Goal: Information Seeking & Learning: Find specific fact

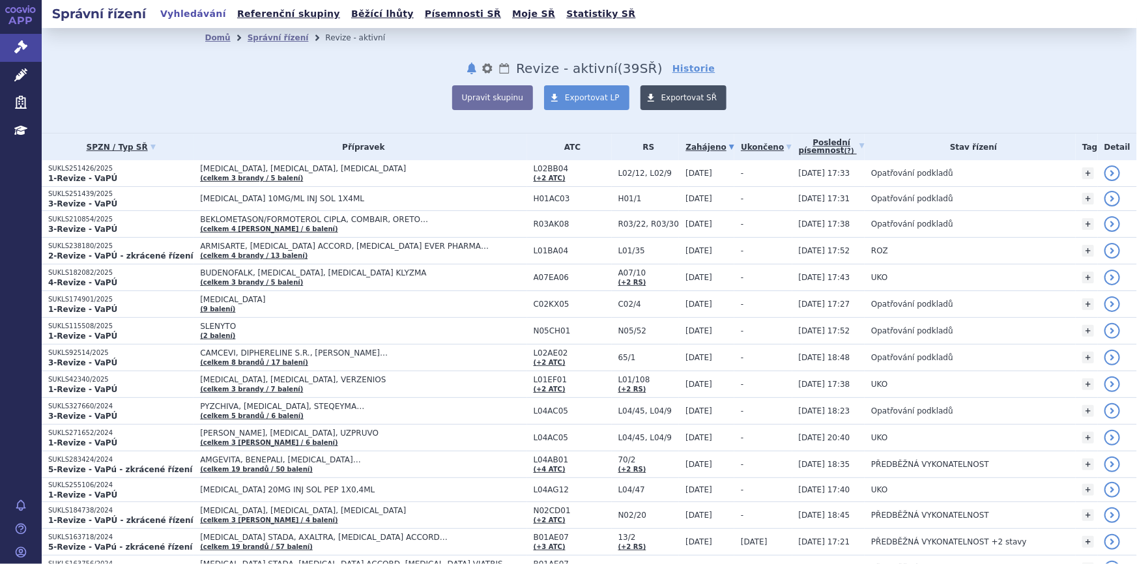
click at [672, 98] on span "Exportovat SŘ" at bounding box center [689, 97] width 56 height 9
click at [796, 71] on div "Domů Správní řízení Revize - aktivní notifikace nastavení Přejmenovat Smazat Lh…" at bounding box center [589, 79] width 821 height 63
click at [814, 144] on link "Poslední písemnost (?)" at bounding box center [832, 147] width 66 height 27
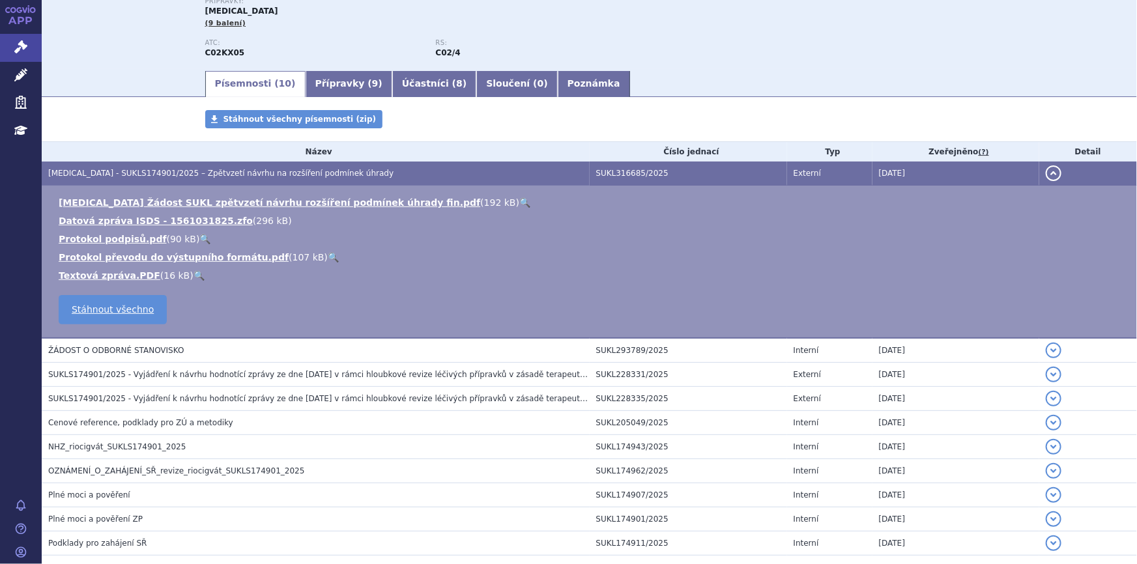
scroll to position [177, 0]
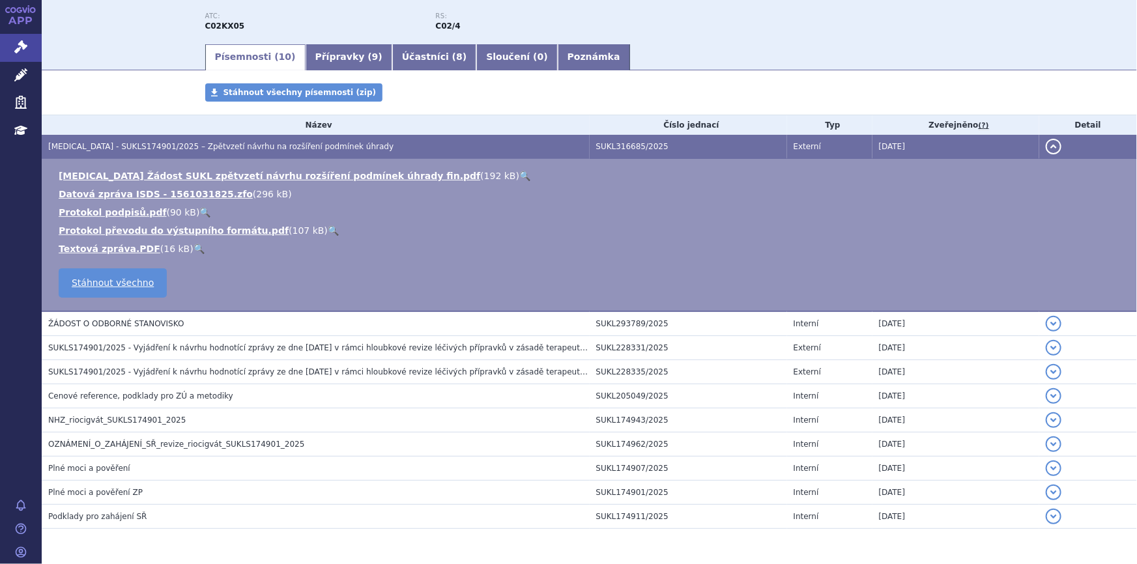
click at [519, 174] on link "🔍" at bounding box center [524, 176] width 11 height 10
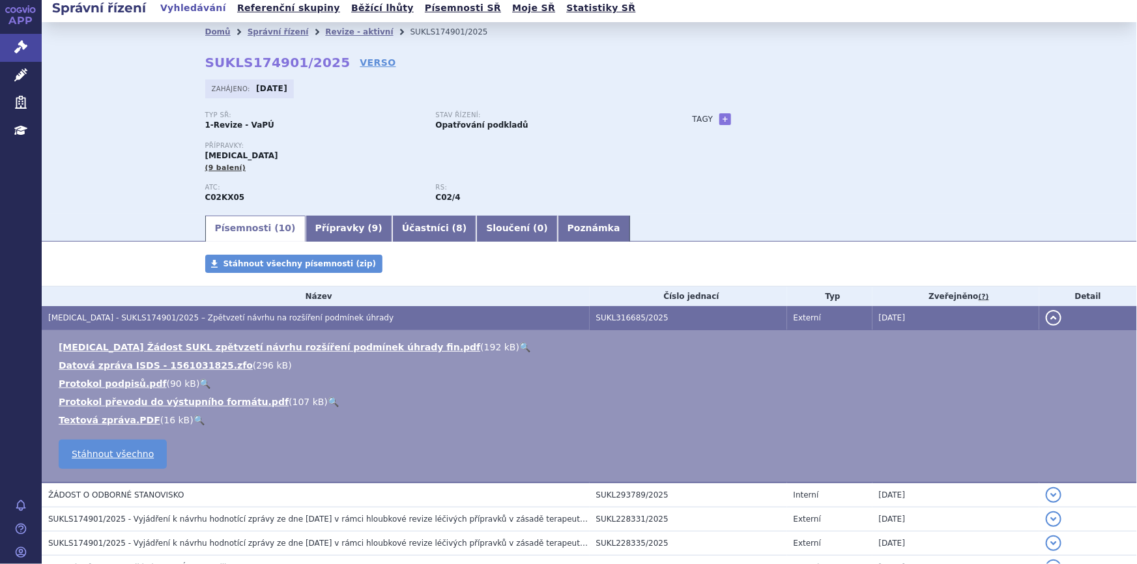
scroll to position [0, 0]
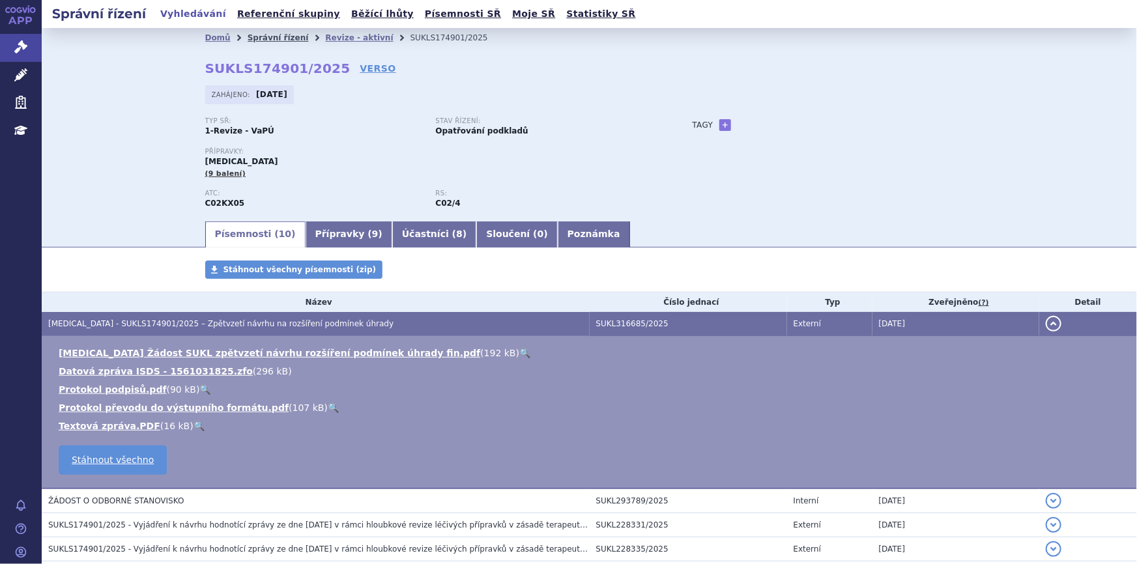
click at [272, 33] on link "Správní řízení" at bounding box center [278, 37] width 61 height 9
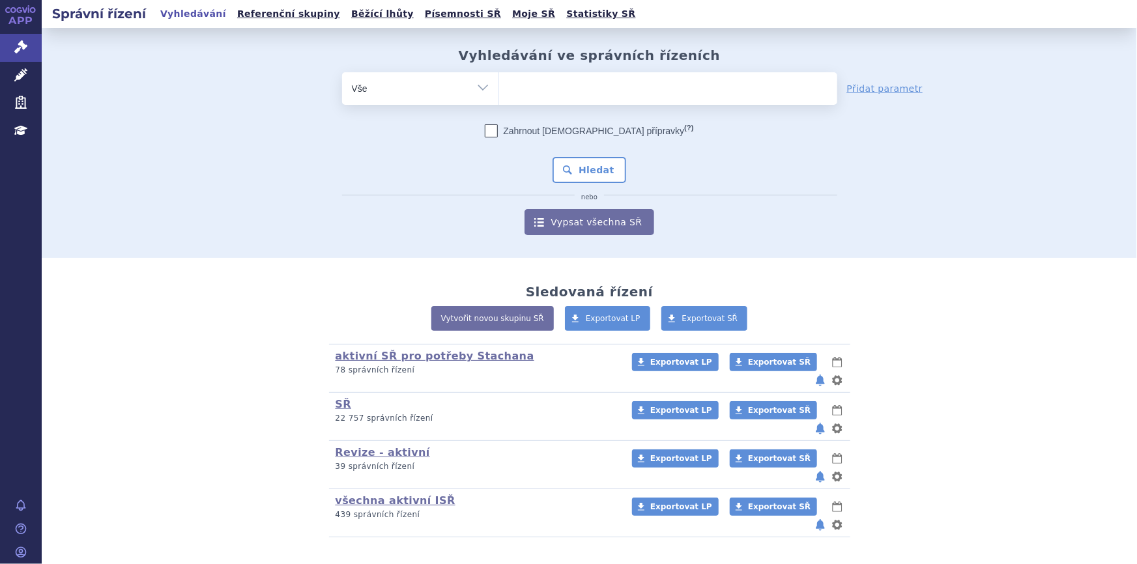
click at [576, 91] on ul at bounding box center [668, 85] width 338 height 27
click at [499, 91] on select at bounding box center [498, 88] width 1 height 33
paste input "SUKLS276396/2024"
type input "SUKLS276396/2024"
select select "SUKLS276396/2024"
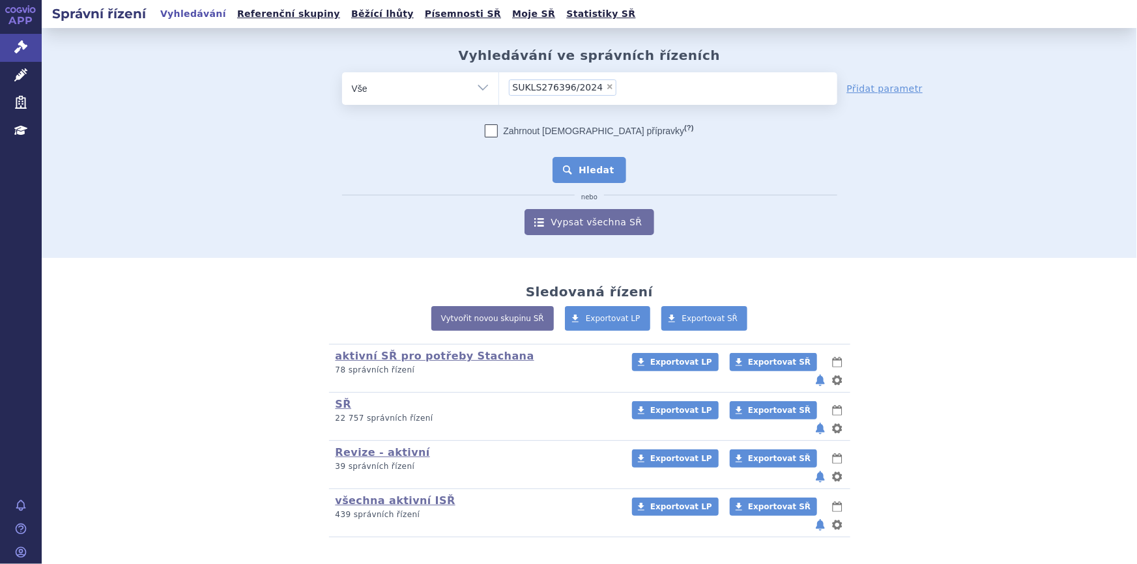
click at [603, 167] on button "Hledat" at bounding box center [590, 170] width 74 height 26
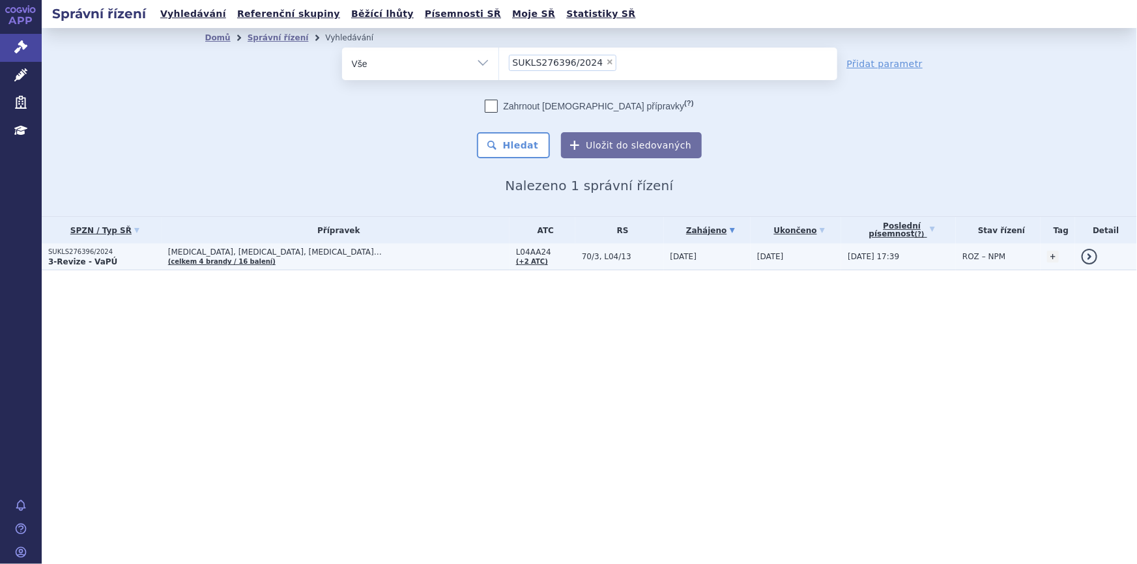
click at [329, 264] on td "KEVZARA, ORENCIA, ROACTEMRA… (celkem 4 brandy / 16 balení)" at bounding box center [336, 257] width 348 height 27
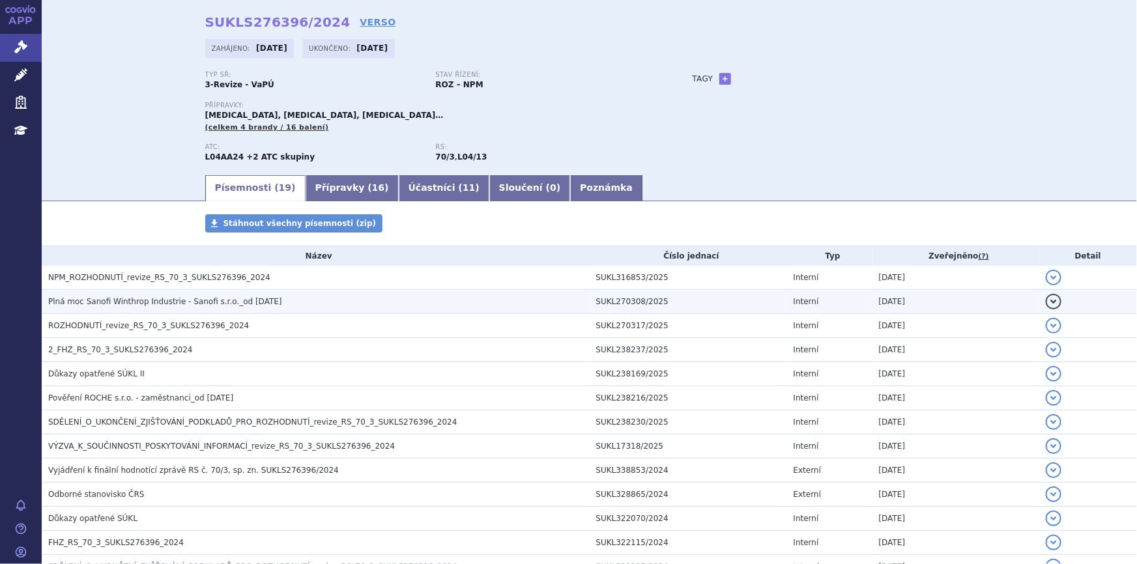
scroll to position [59, 0]
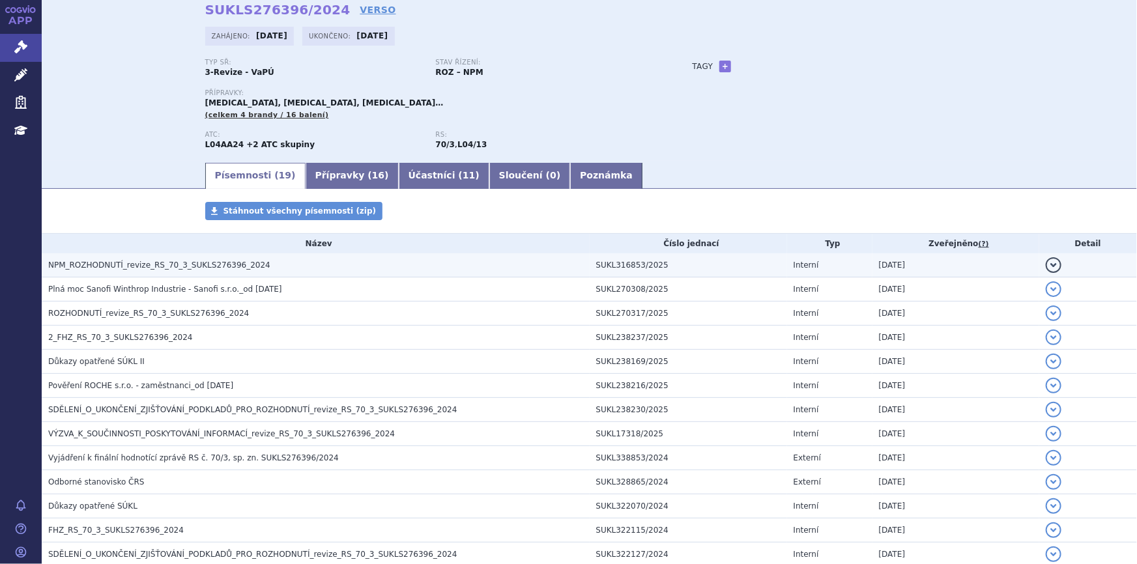
click at [374, 266] on h3 "NPM_ROZHODNUTÍ_revize_RS_70_3_SUKLS276396_2024" at bounding box center [318, 265] width 541 height 13
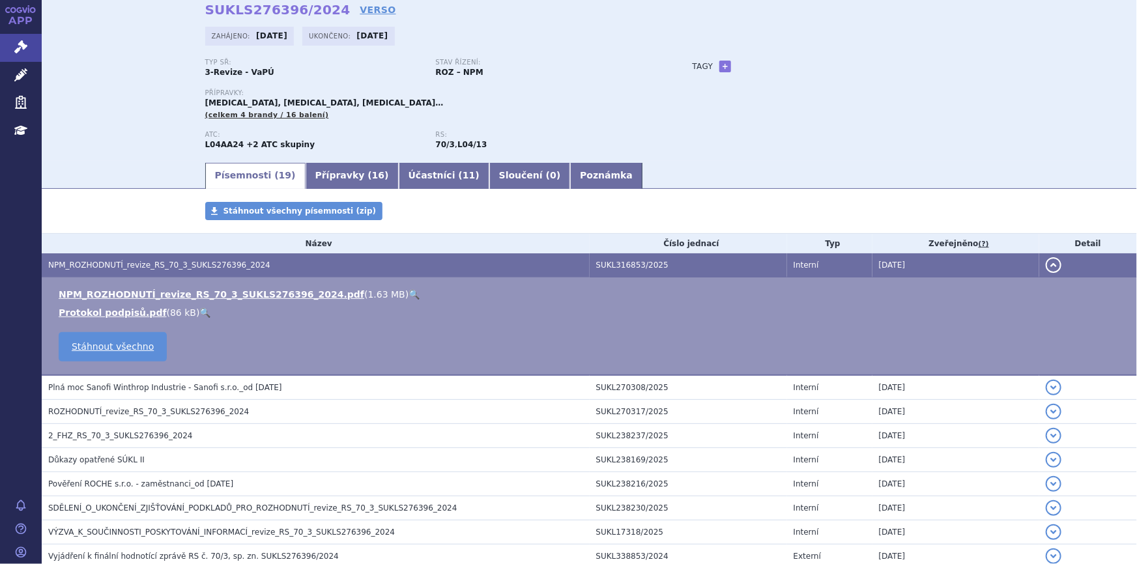
click at [409, 294] on link "🔍" at bounding box center [414, 294] width 11 height 10
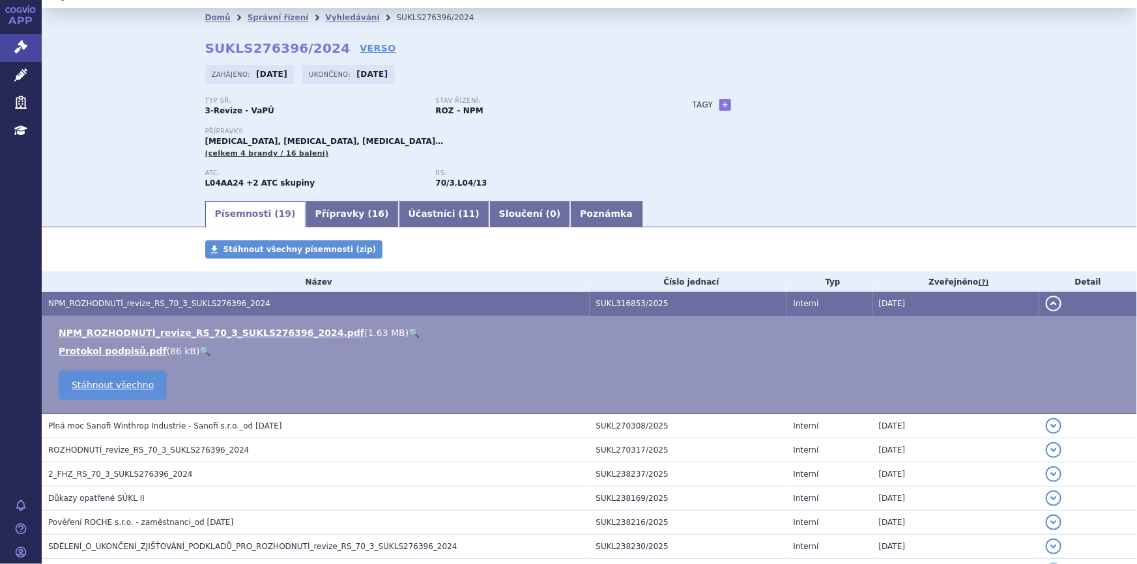
scroll to position [0, 0]
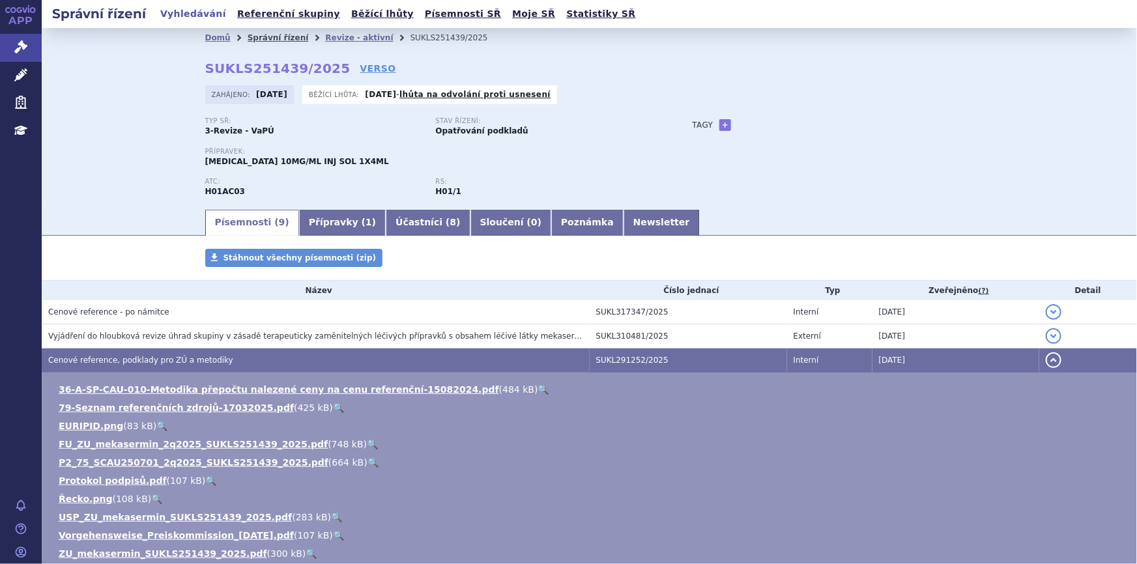
click at [270, 38] on link "Správní řízení" at bounding box center [278, 37] width 61 height 9
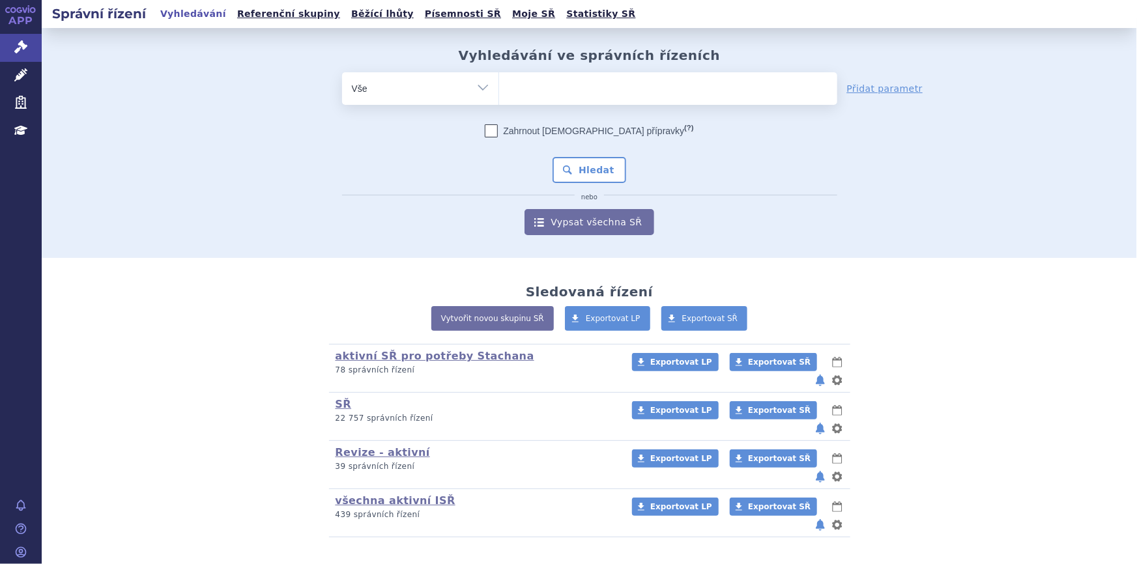
click at [537, 100] on span at bounding box center [668, 88] width 338 height 33
click at [499, 100] on select at bounding box center [498, 88] width 1 height 33
paste input "SUKLS128380/2025"
type input "SUKLS128380/2025"
select select "SUKLS128380/2025"
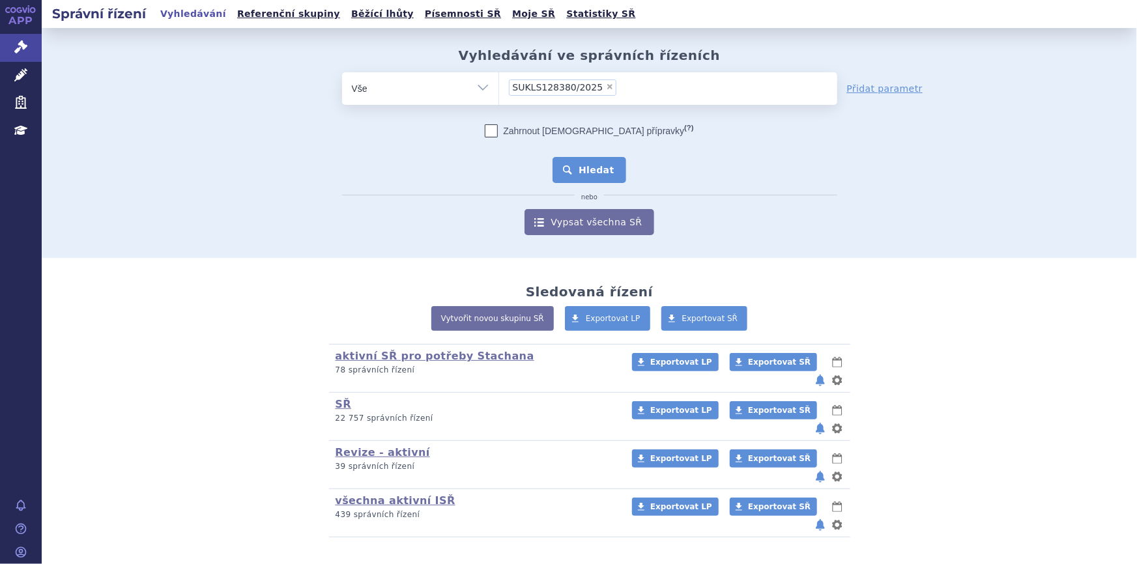
click at [579, 169] on button "Hledat" at bounding box center [590, 170] width 74 height 26
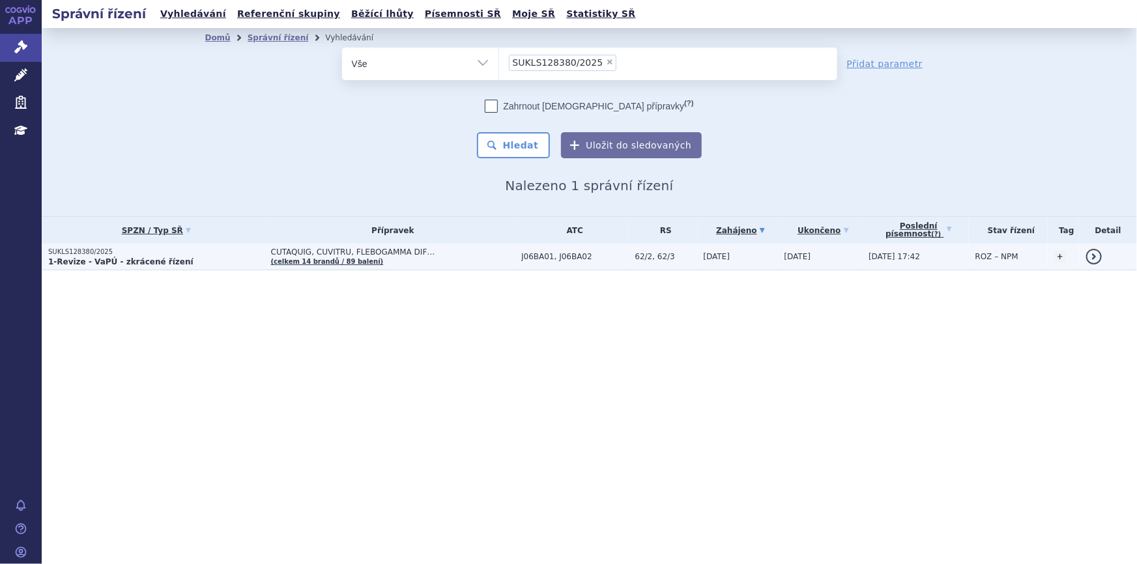
click at [390, 251] on span "CUTAQUIG, CUVITRU, FLEBOGAMMA DIF…" at bounding box center [393, 252] width 244 height 9
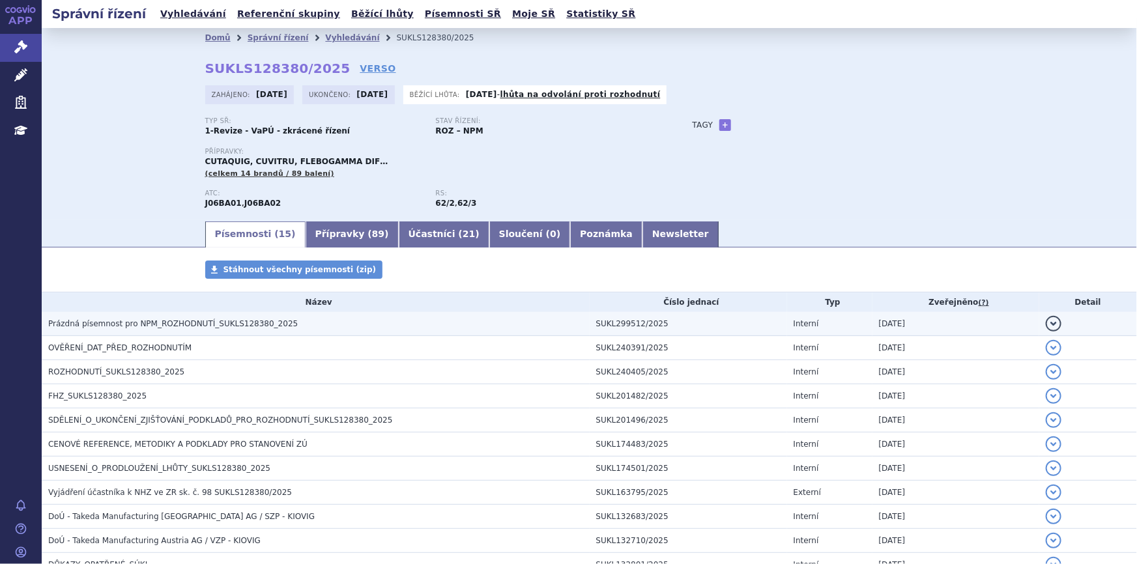
click at [222, 324] on span "Prázdná písemnost pro NPM_ROZHODNUTÍ_SUKLS128380_2025" at bounding box center [173, 323] width 250 height 9
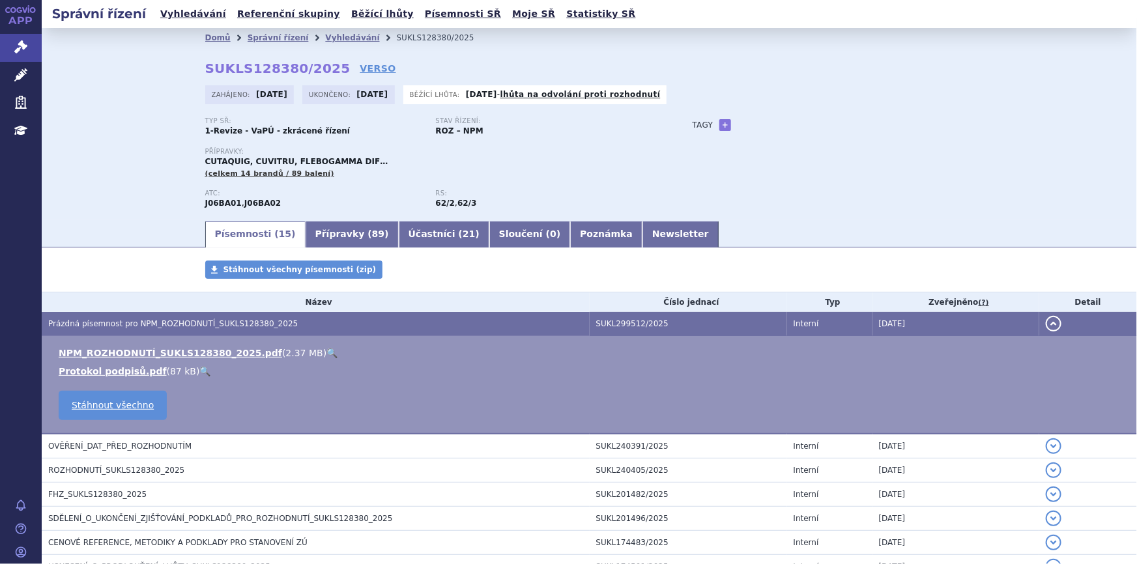
click at [326, 352] on link "🔍" at bounding box center [331, 353] width 11 height 10
click at [358, 233] on link "Přípravky ( 89 )" at bounding box center [352, 235] width 93 height 26
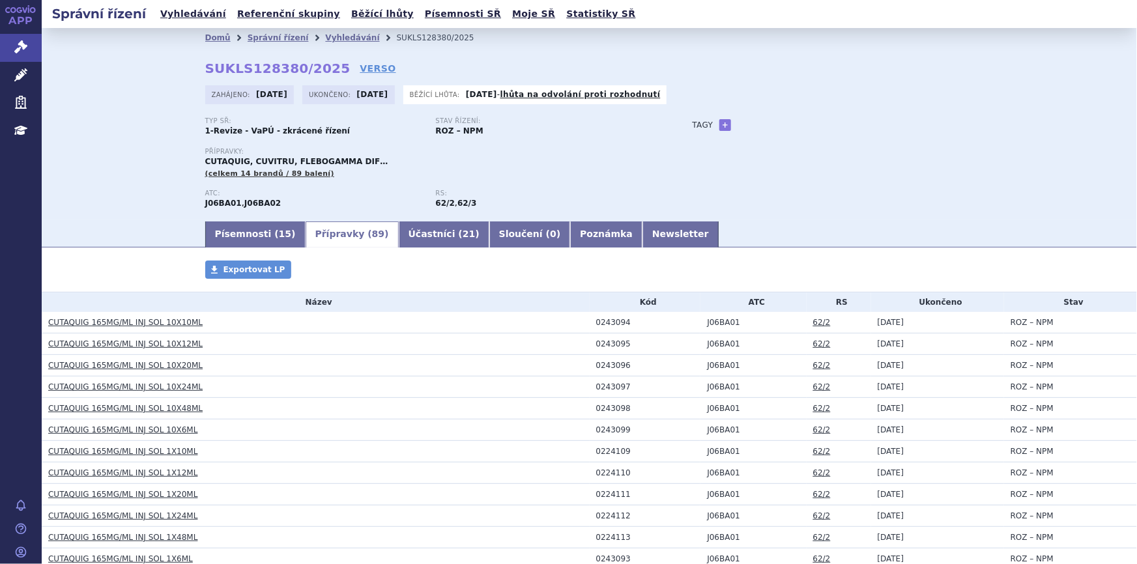
click at [144, 366] on link "CUTAQUIG 165MG/ML INJ SOL 10X20ML" at bounding box center [125, 365] width 154 height 9
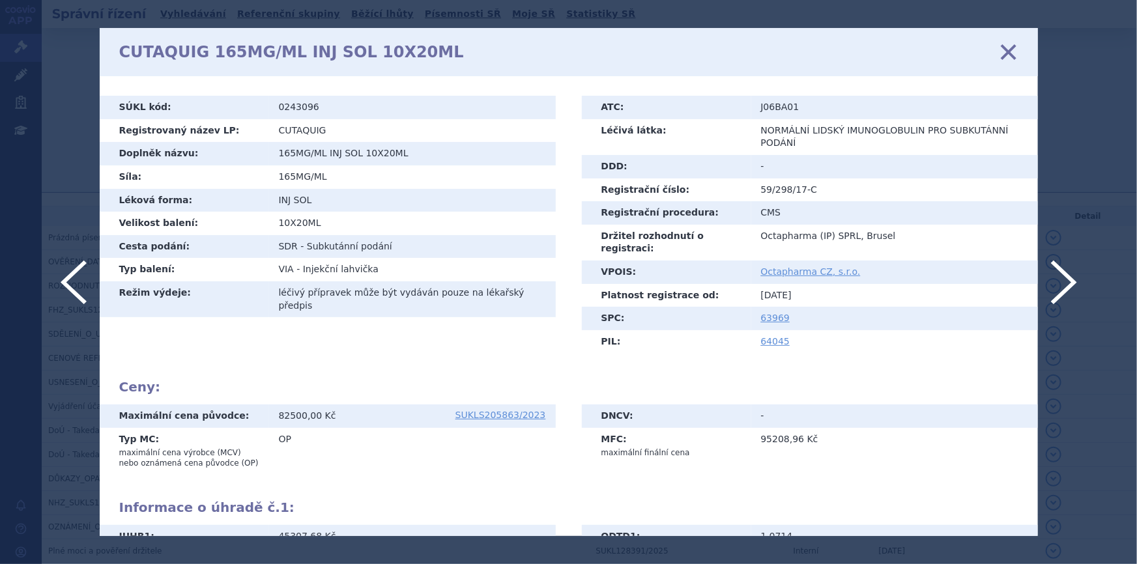
click at [1010, 50] on icon at bounding box center [1007, 51] width 27 height 27
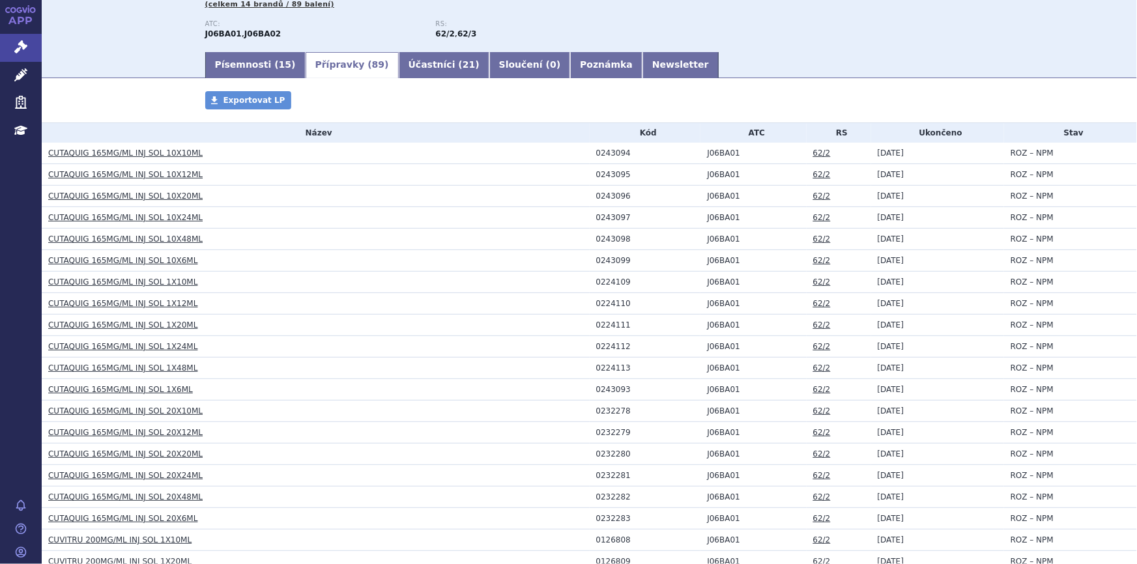
scroll to position [177, 0]
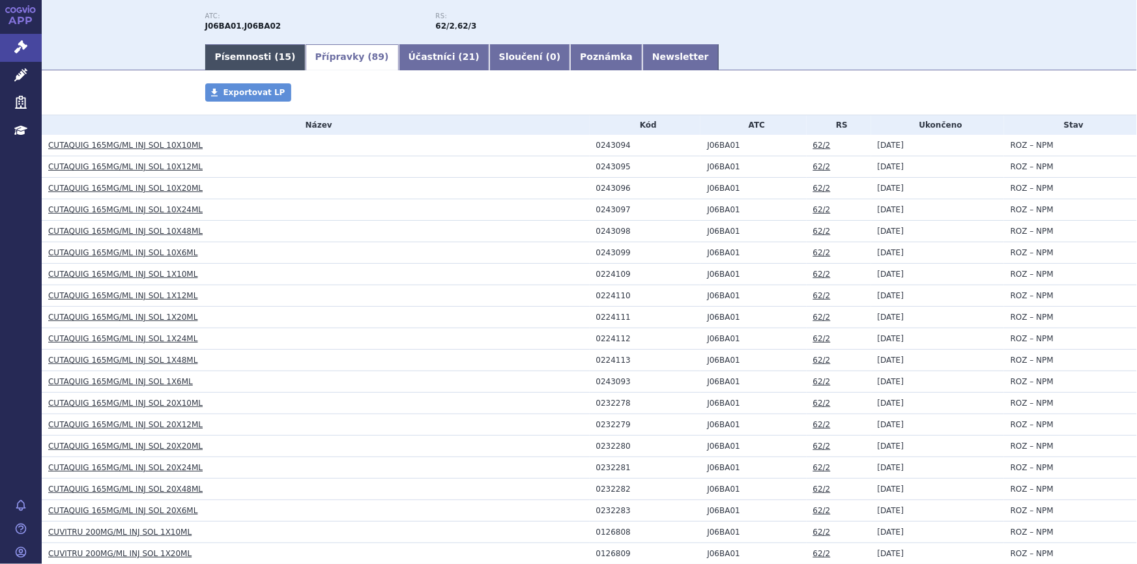
click at [223, 63] on link "Písemnosti ( 15 )" at bounding box center [255, 57] width 100 height 26
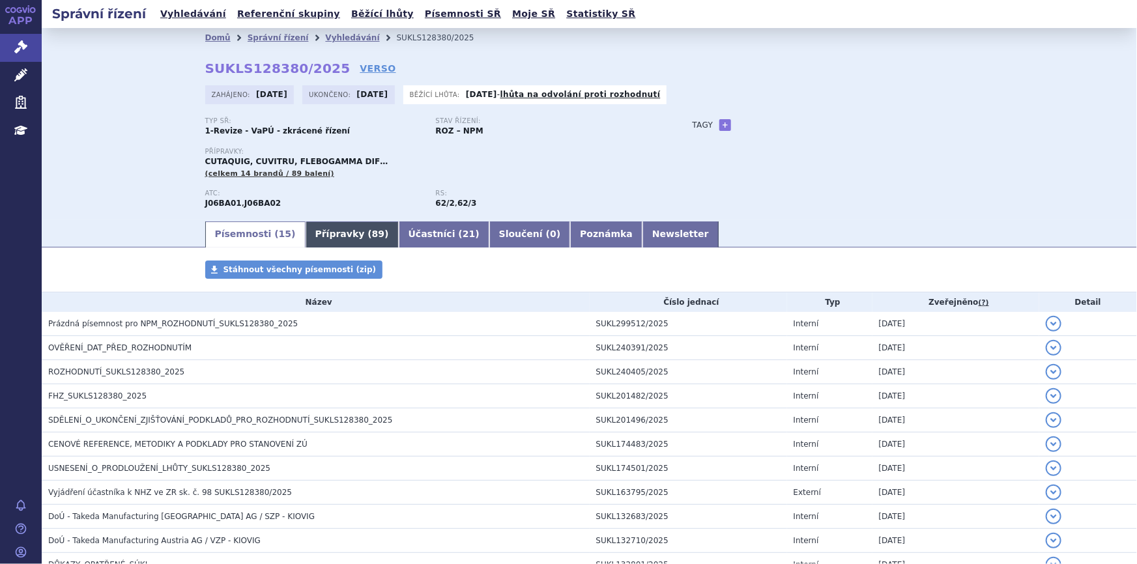
click at [328, 238] on link "Přípravky ( 89 )" at bounding box center [352, 235] width 93 height 26
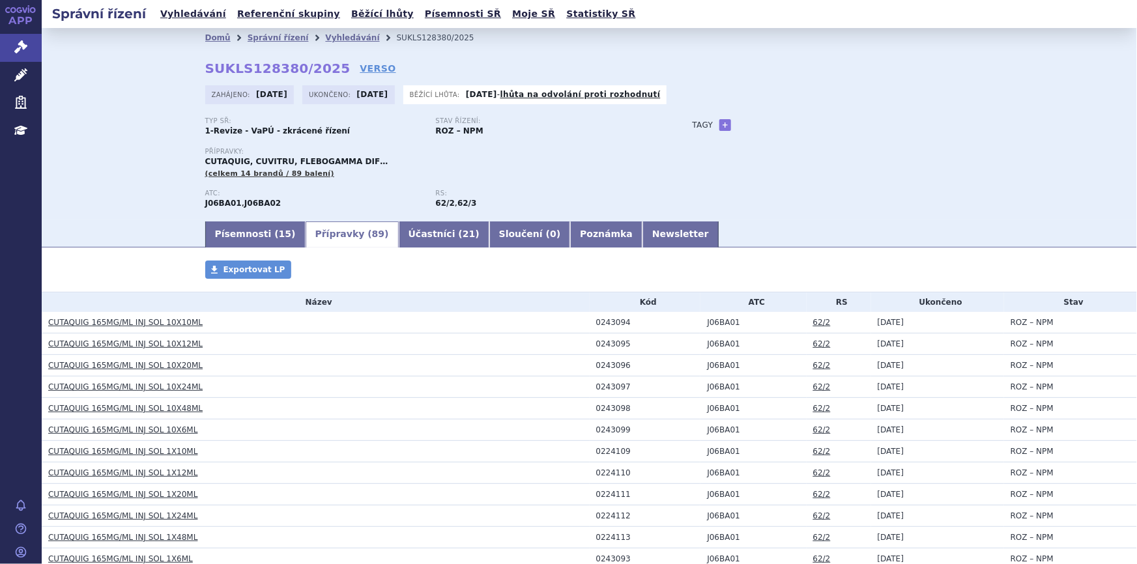
click at [214, 73] on strong "SUKLS128380/2025" at bounding box center [277, 69] width 145 height 16
click at [317, 65] on div "Domů Správní řízení Vyhledávání SUKLS128380/2025 SUKLS128380/2025 VERSO Zahájen…" at bounding box center [589, 134] width 821 height 172
click at [321, 65] on strong "SUKLS128380/2025" at bounding box center [277, 69] width 145 height 16
drag, startPoint x: 321, startPoint y: 65, endPoint x: 195, endPoint y: 64, distance: 126.4
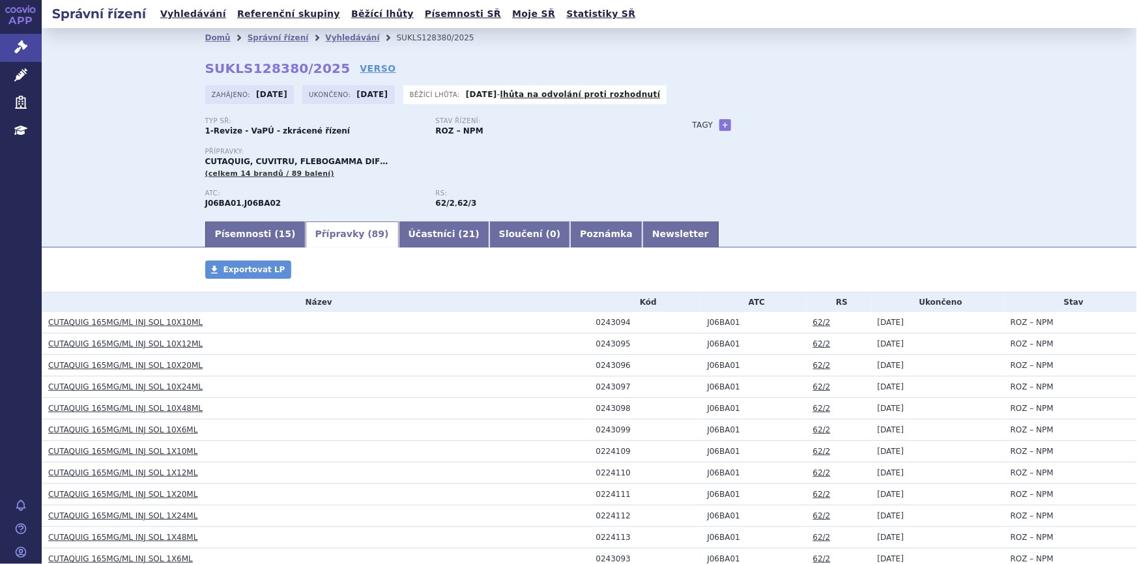
click at [195, 64] on div "Domů Správní řízení Vyhledávání SUKLS128380/2025 SUKLS128380/2025 VERSO Zahájen…" at bounding box center [589, 134] width 821 height 172
click at [214, 67] on strong "SUKLS128380/2025" at bounding box center [277, 69] width 145 height 16
drag, startPoint x: 198, startPoint y: 69, endPoint x: 319, endPoint y: 70, distance: 120.5
click at [319, 70] on div "Domů Správní řízení Vyhledávání SUKLS128380/2025 SUKLS128380/2025 VERSO Zahájen…" at bounding box center [589, 134] width 821 height 172
copy strong "SUKLS128380/2025"
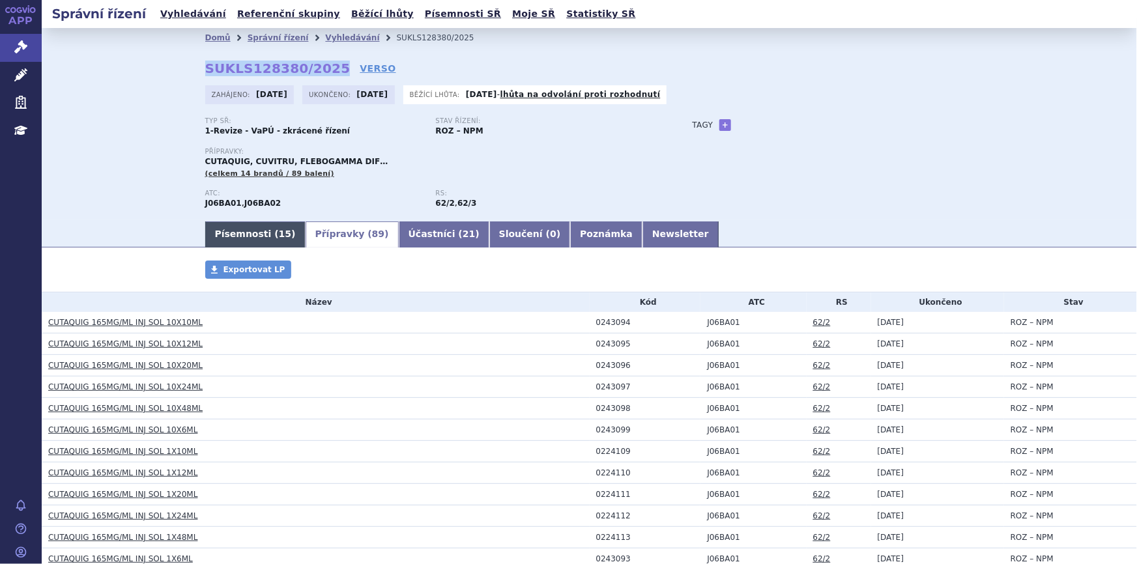
click at [253, 240] on link "Písemnosti ( 15 )" at bounding box center [255, 235] width 100 height 26
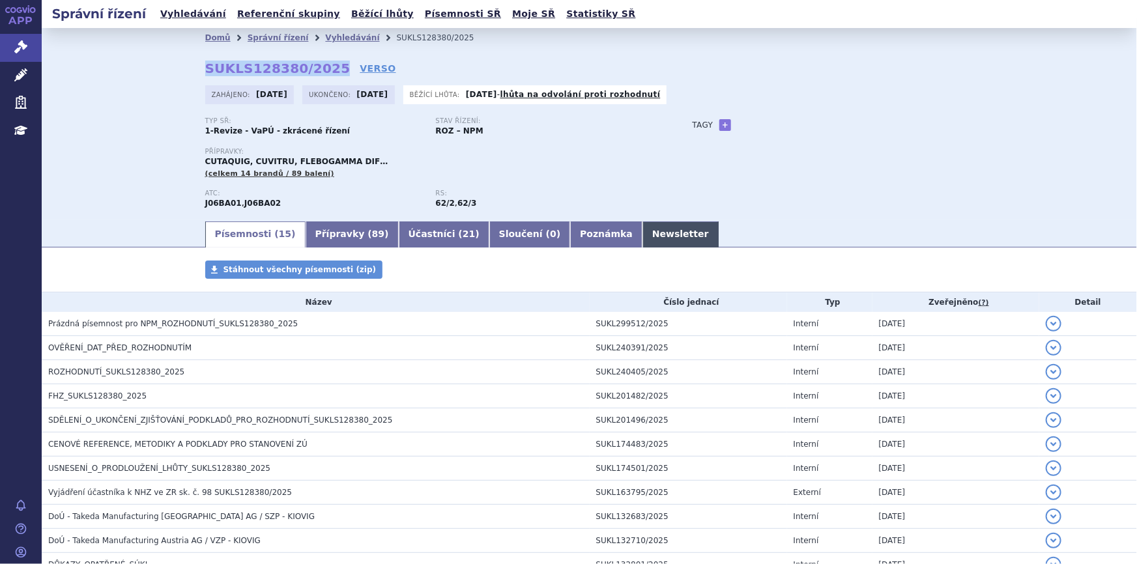
click at [642, 234] on link "Newsletter" at bounding box center [680, 235] width 76 height 26
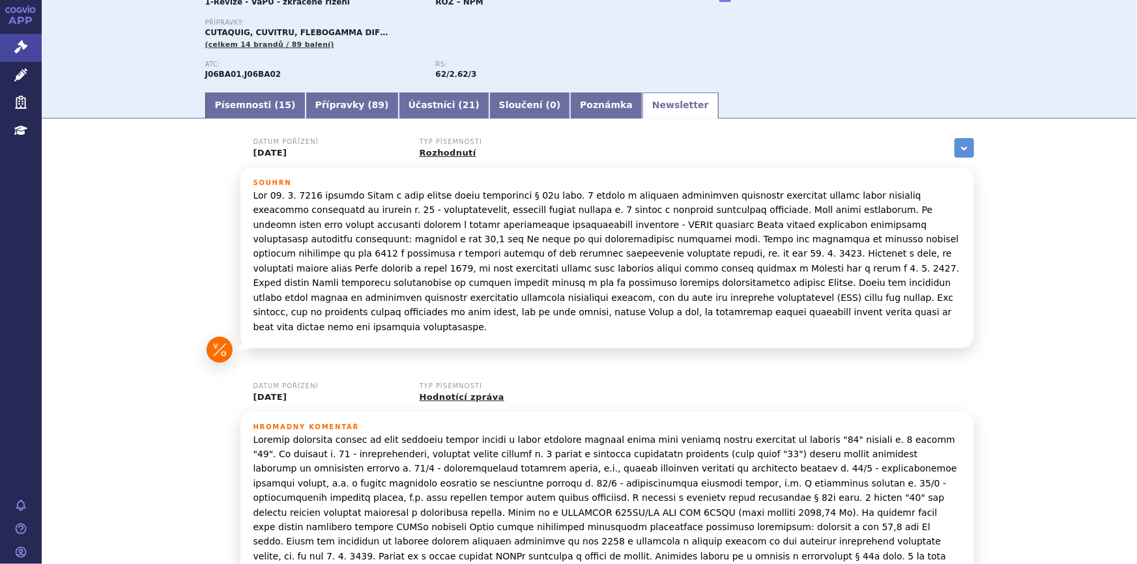
scroll to position [71, 0]
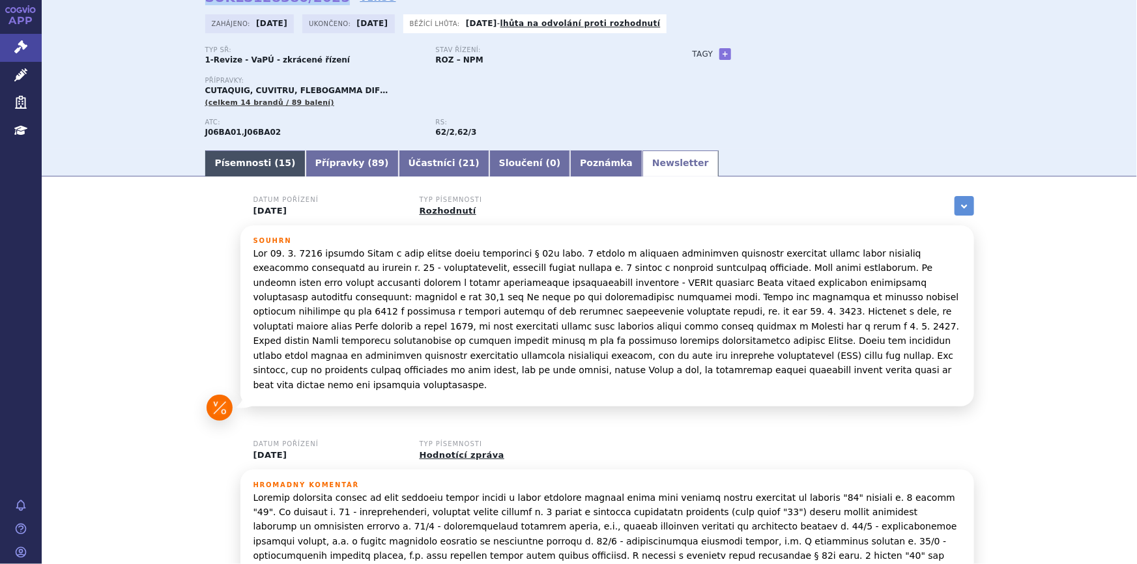
click at [246, 157] on link "Písemnosti ( 15 )" at bounding box center [255, 164] width 100 height 26
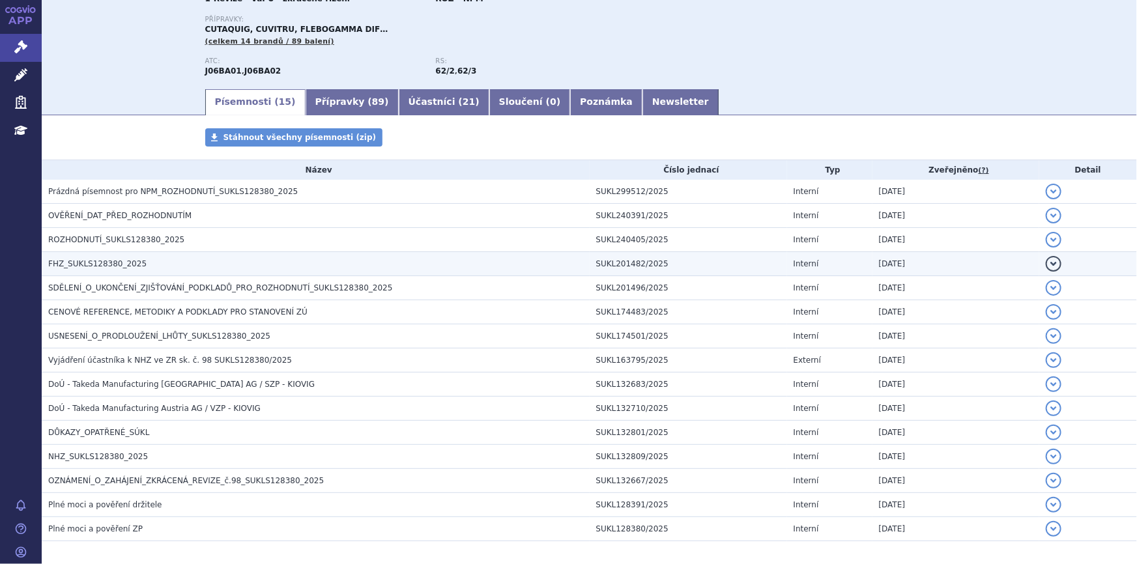
scroll to position [186, 0]
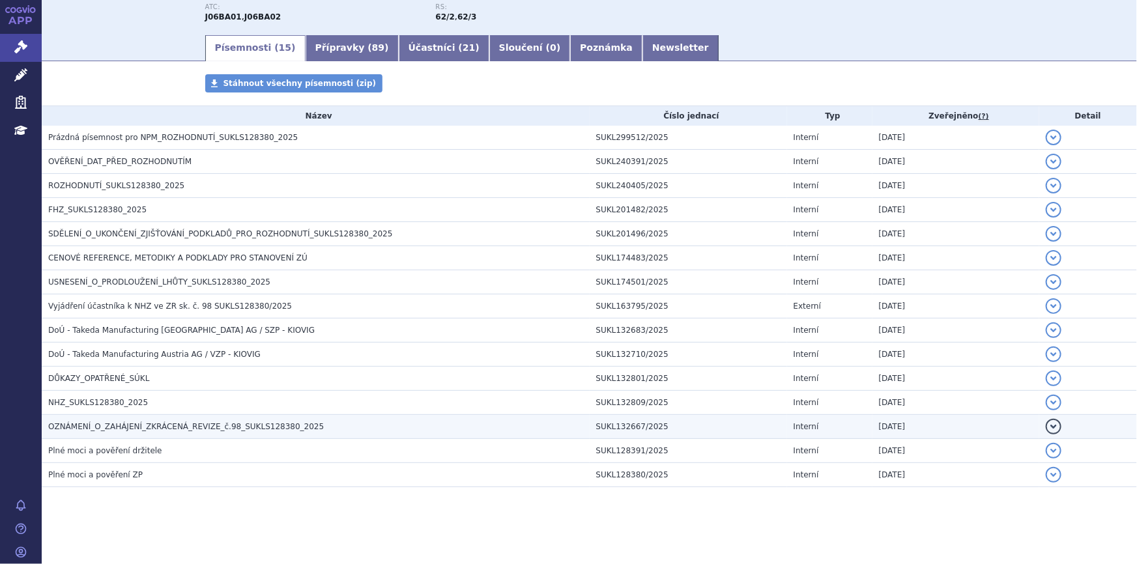
click at [207, 430] on span "OZNÁMENÍ_O_ZAHÁJENÍ_ZKRÁCENÁ_REVIZE_č.98_SUKLS128380_2025" at bounding box center [186, 426] width 276 height 9
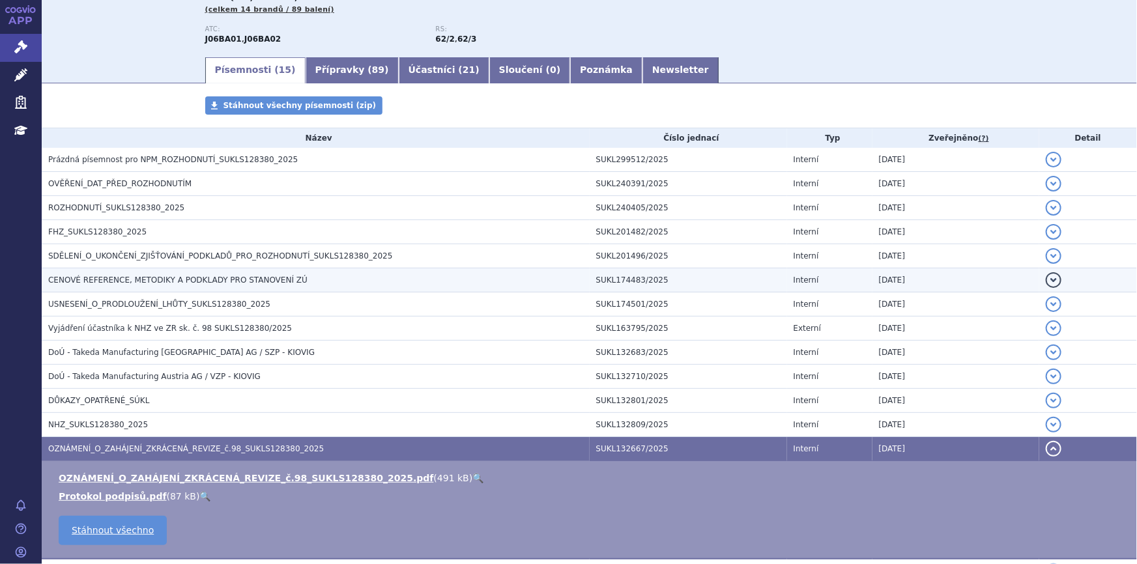
scroll to position [165, 0]
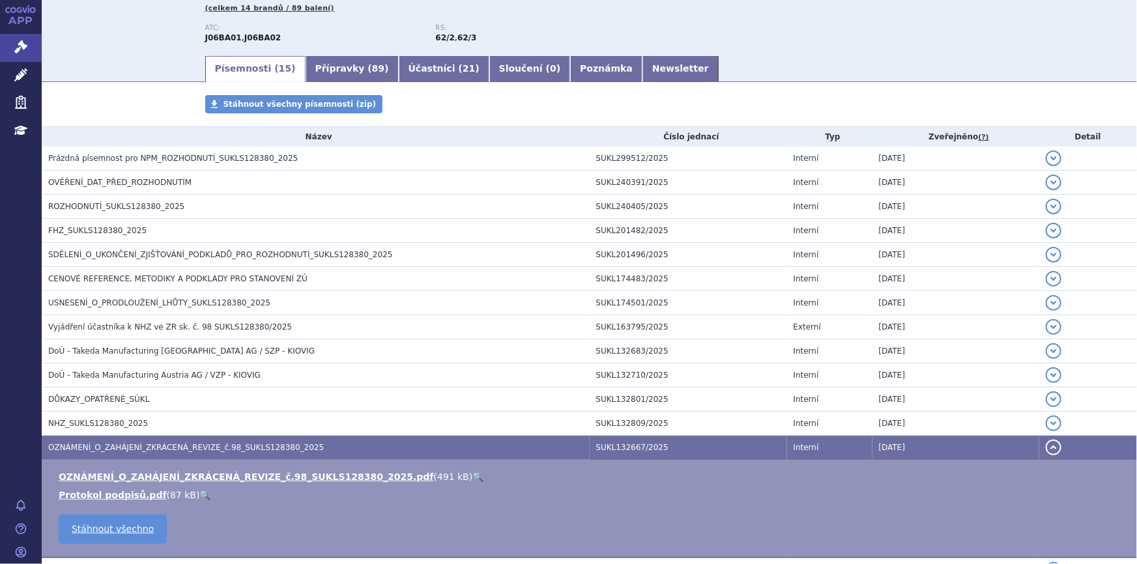
click at [472, 476] on link "🔍" at bounding box center [477, 477] width 11 height 10
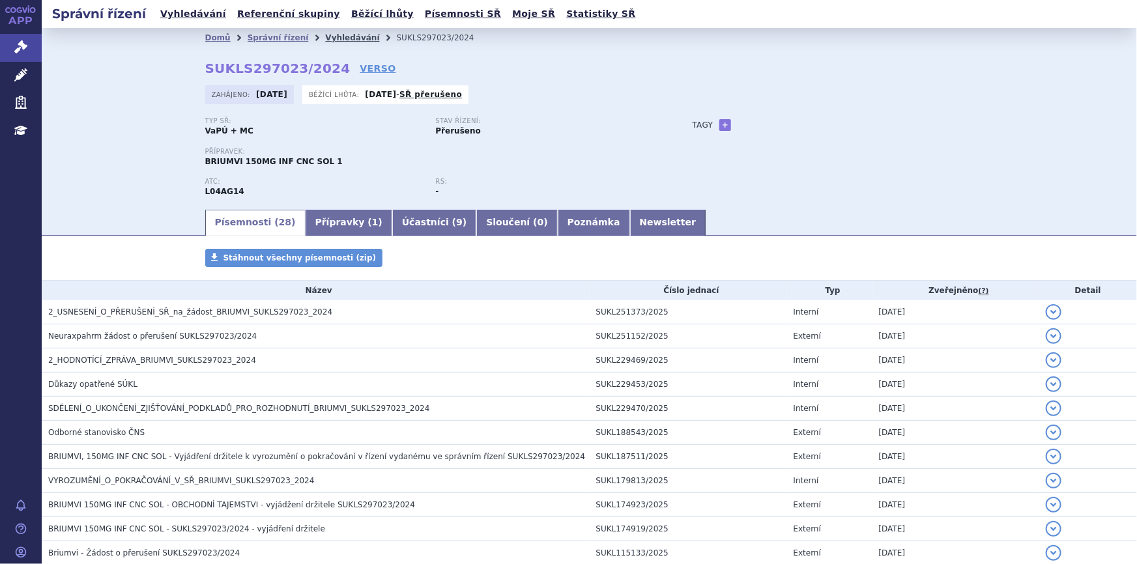
click at [325, 38] on link "Vyhledávání" at bounding box center [352, 37] width 54 height 9
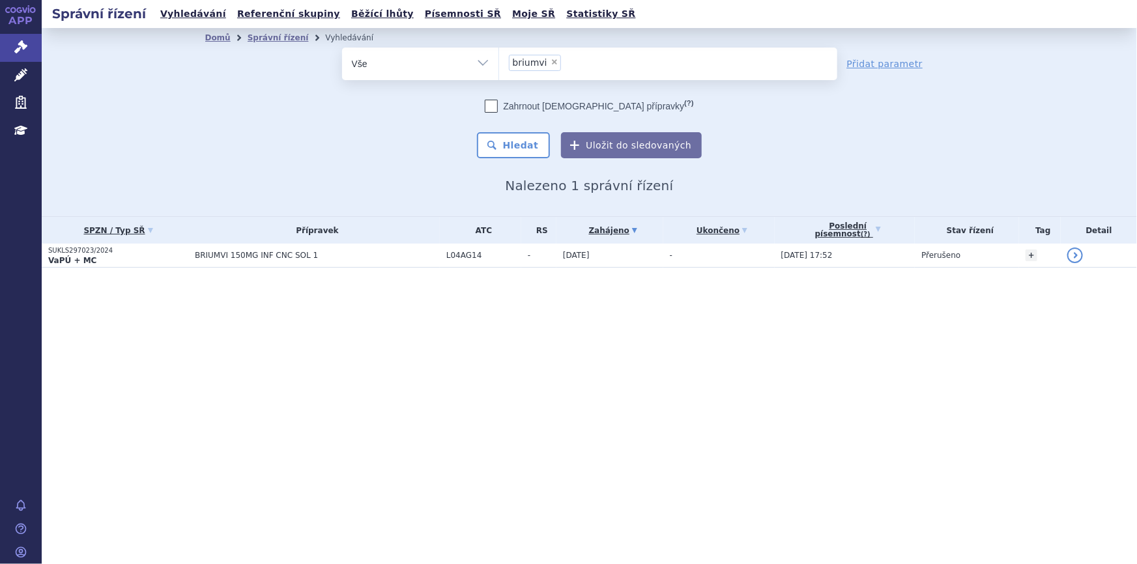
click at [551, 61] on span "×" at bounding box center [555, 62] width 8 height 8
click at [499, 61] on select "briumvi" at bounding box center [498, 63] width 1 height 33
select select
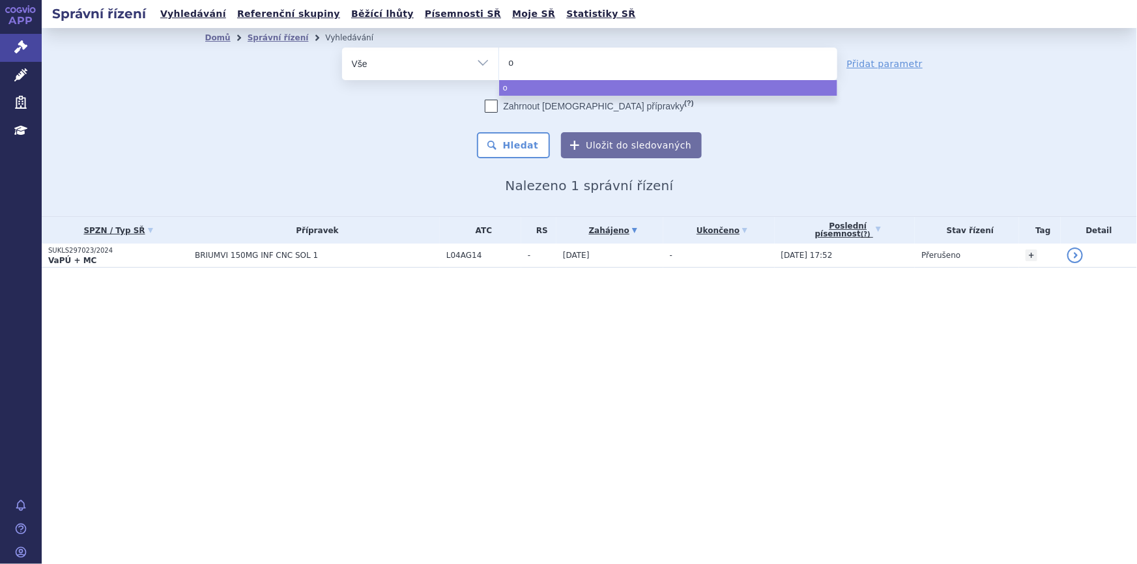
type input "om"
type input "omly"
type input "omlyc"
type input "omlyclo"
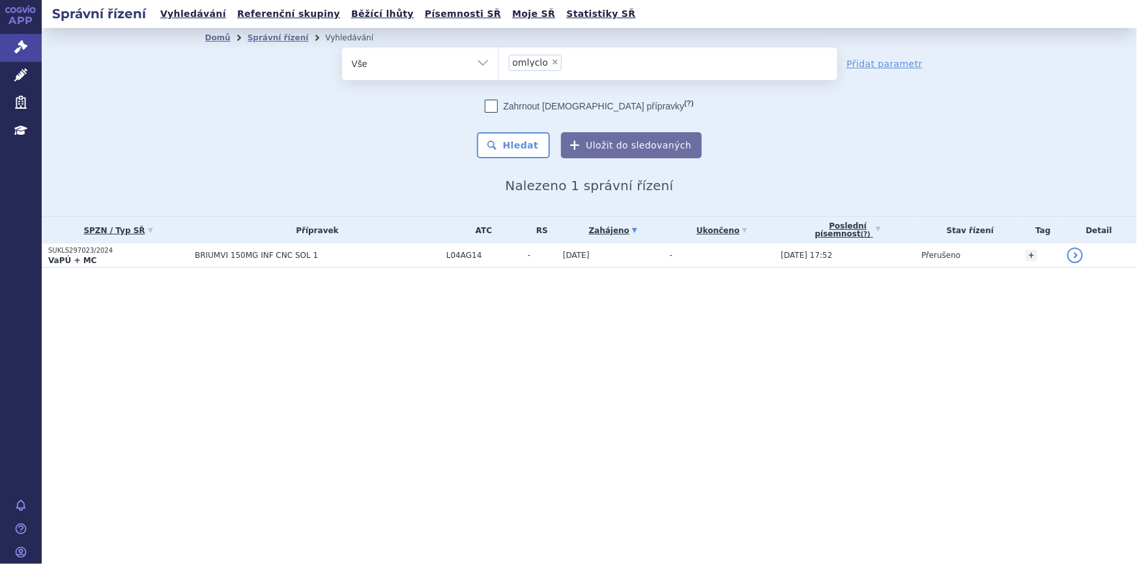
select select "omlyclo"
click at [524, 146] on button "Hledat" at bounding box center [514, 145] width 74 height 26
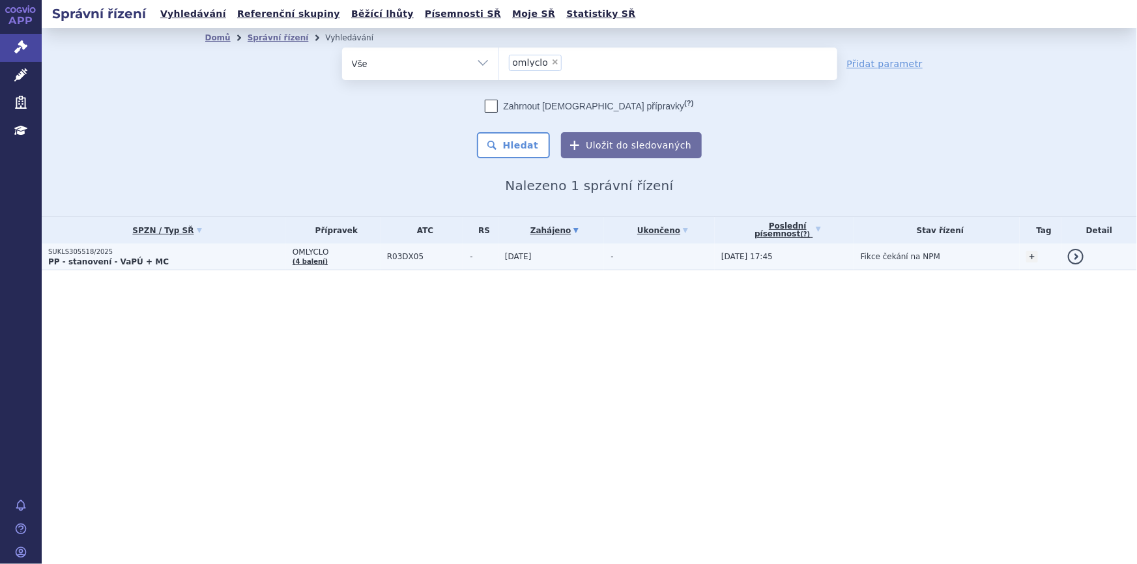
click at [560, 257] on td "[DATE]" at bounding box center [551, 257] width 106 height 27
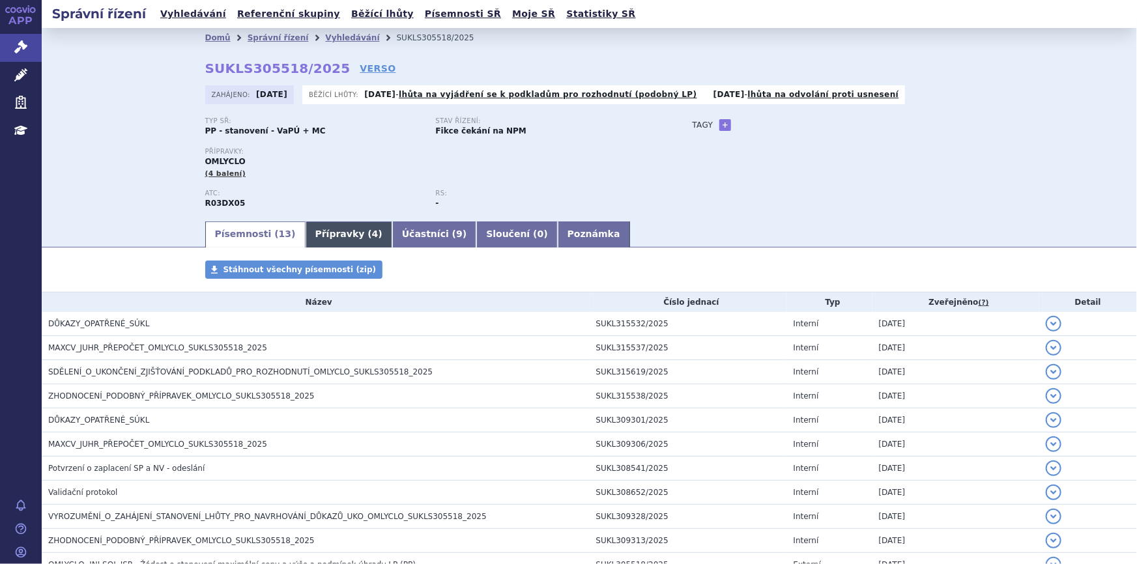
click at [306, 237] on link "Přípravky ( 4 )" at bounding box center [349, 235] width 87 height 26
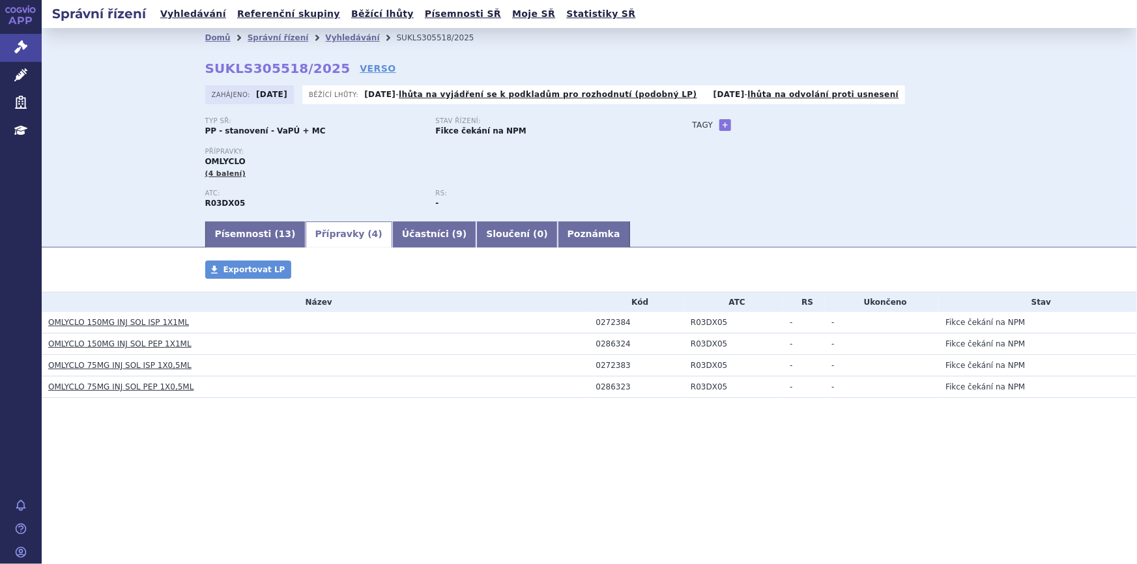
click at [128, 324] on link "OMLYCLO 150MG INJ SOL ISP 1X1ML" at bounding box center [118, 322] width 141 height 9
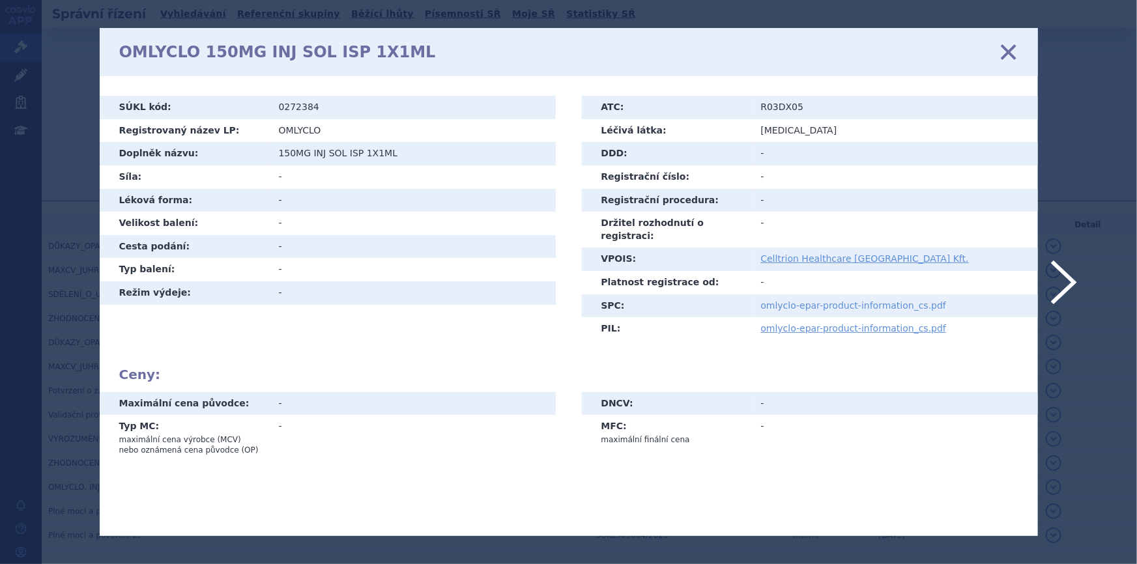
click at [850, 300] on link "omlyclo-epar-product-information_cs.pdf" at bounding box center [854, 305] width 186 height 10
click at [1003, 51] on icon at bounding box center [1007, 51] width 27 height 27
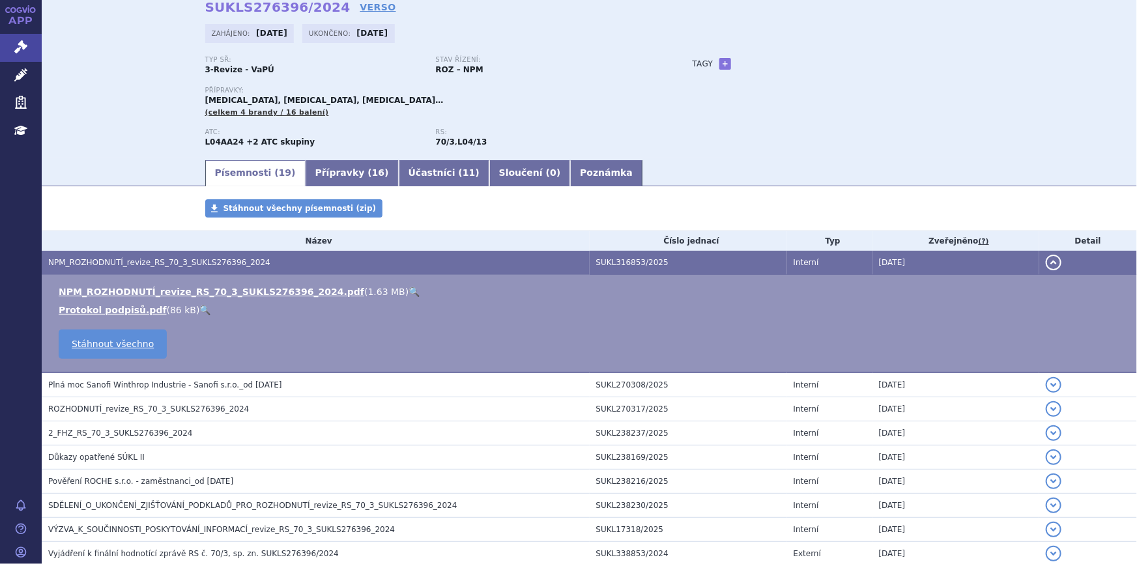
scroll to position [118, 0]
